Goal: Task Accomplishment & Management: Manage account settings

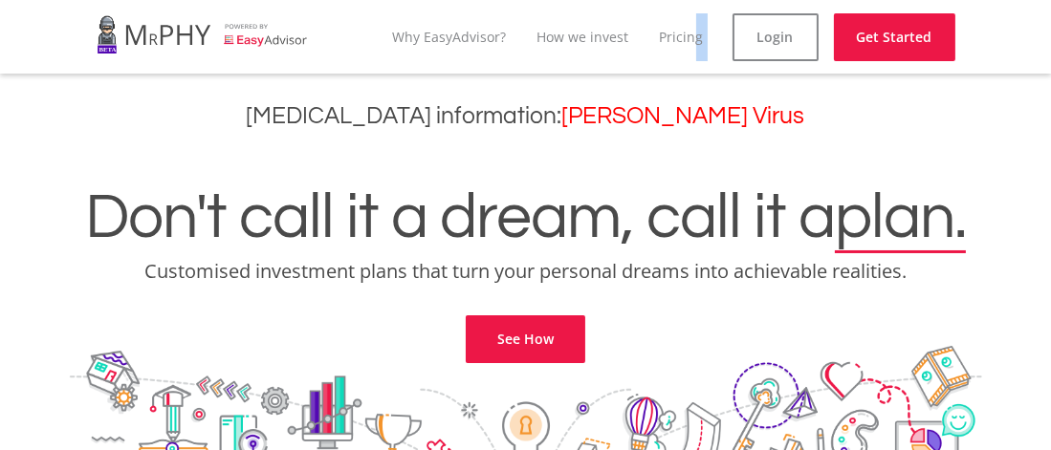
drag, startPoint x: 799, startPoint y: 7, endPoint x: 686, endPoint y: 46, distance: 119.5
click at [686, 46] on nav "menu Why EasyAdvisor? How we invest Pricing Login Get Started" at bounding box center [525, 37] width 889 height 74
click at [777, 35] on link "Login" at bounding box center [776, 37] width 86 height 48
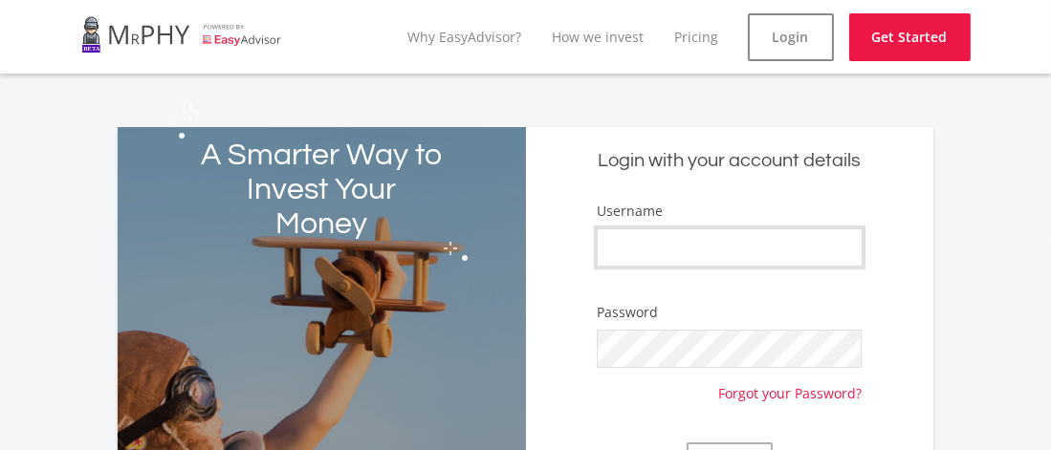
click at [613, 244] on input "Username" at bounding box center [730, 248] width 266 height 38
type input "Kls169"
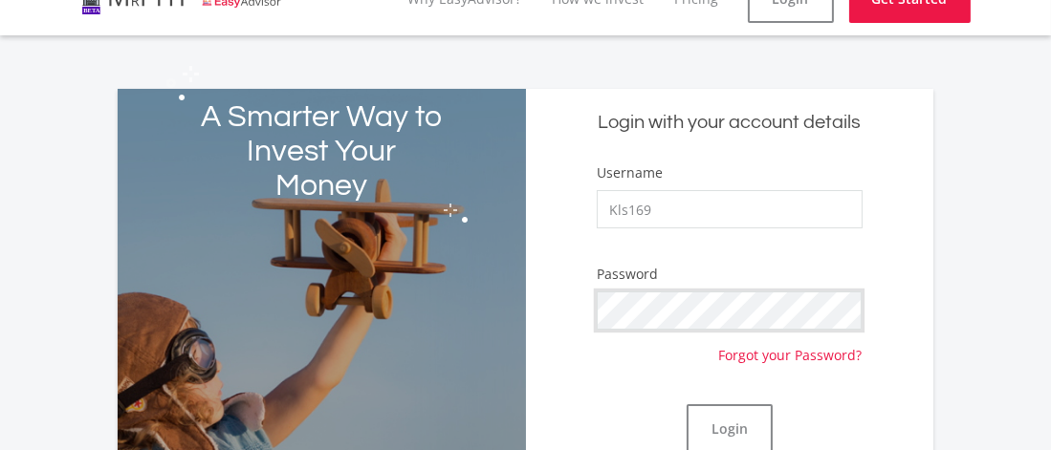
scroll to position [89, 0]
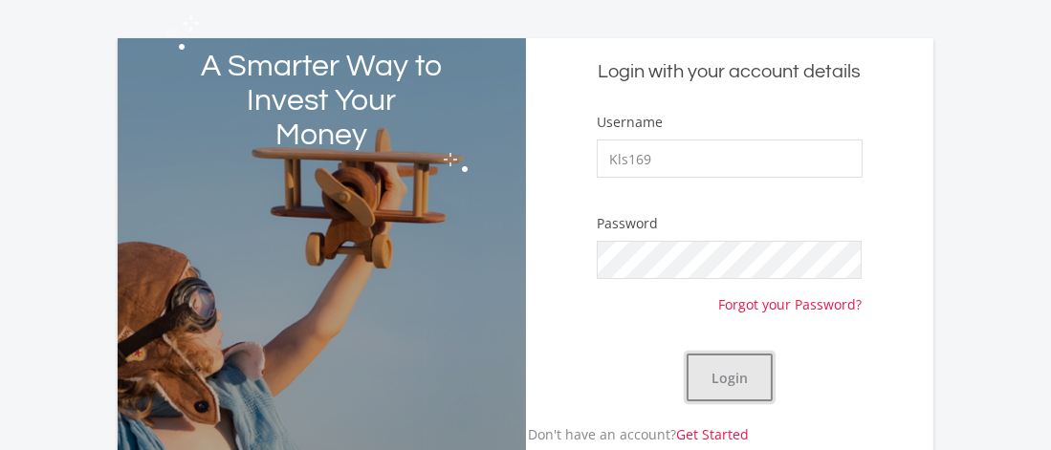
click at [729, 373] on button "Login" at bounding box center [730, 378] width 86 height 48
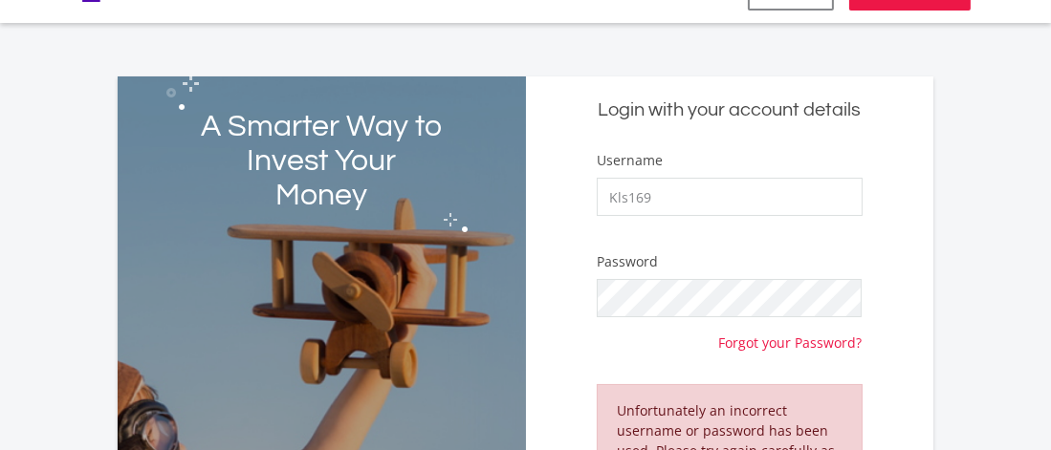
scroll to position [0, 0]
